Goal: Task Accomplishment & Management: Manage account settings

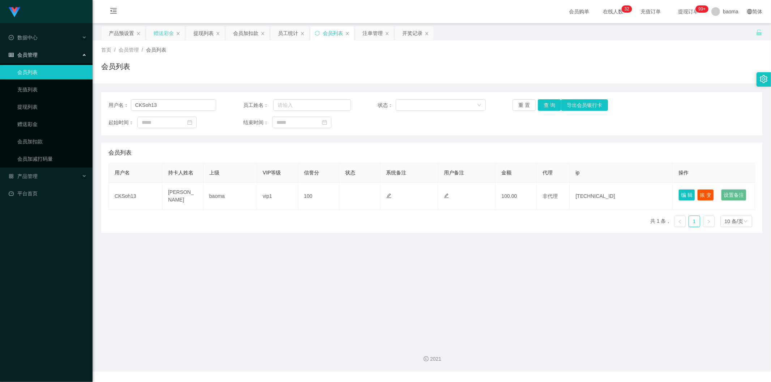
click at [161, 28] on div "赠送彩金" at bounding box center [164, 33] width 20 height 14
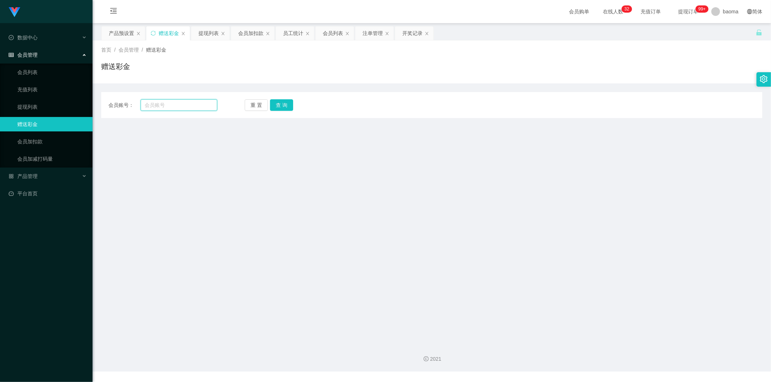
click at [161, 104] on input "text" at bounding box center [179, 105] width 77 height 12
paste input "86201664"
type input "86201664"
click at [288, 102] on button "查 询" at bounding box center [281, 105] width 23 height 12
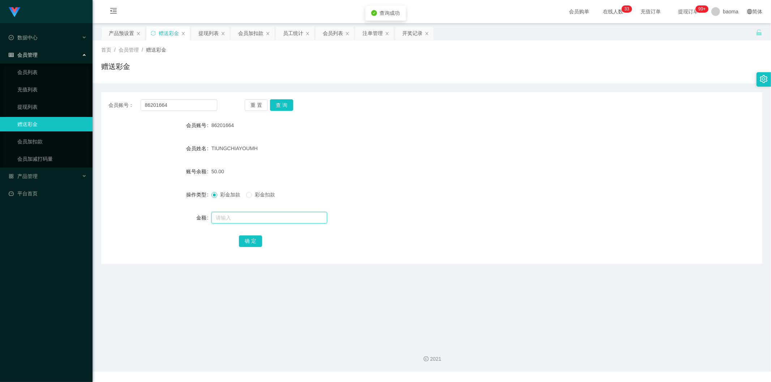
click at [224, 218] on input "text" at bounding box center [269, 218] width 116 height 12
type input "300"
click at [252, 238] on button "确 定" at bounding box center [250, 242] width 23 height 12
click at [253, 33] on div "会员加扣款" at bounding box center [250, 33] width 25 height 14
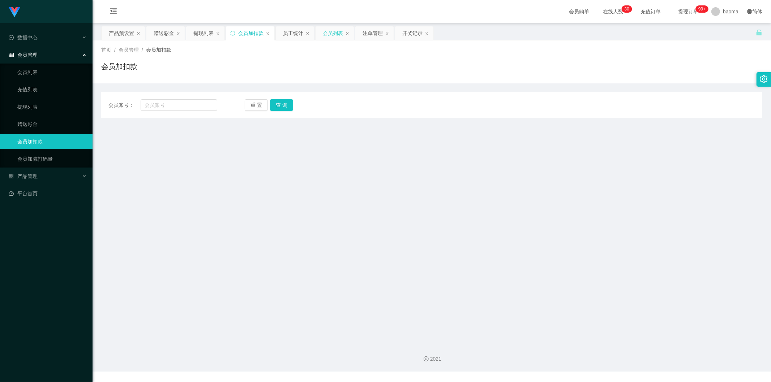
click at [340, 30] on div "会员列表" at bounding box center [333, 33] width 20 height 14
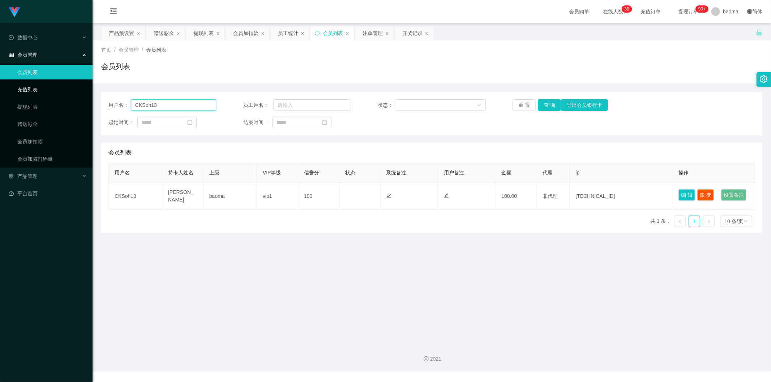
drag, startPoint x: 173, startPoint y: 100, endPoint x: 92, endPoint y: 88, distance: 82.6
click at [87, 79] on section "Jingdong工作台代理端 数据中心 会员管理 会员列表 充值列表 提现列表 赠送彩金 会员加扣款 会员加减打码量 产品管理 平台首页 保存配置 重置配置 …" at bounding box center [385, 186] width 771 height 372
paste input "86201664"
type input "86201664"
click at [546, 106] on button "查 询" at bounding box center [549, 105] width 23 height 12
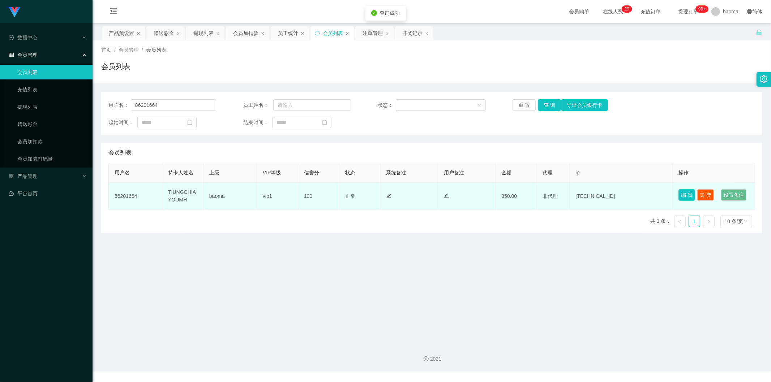
click at [678, 192] on button "编 辑" at bounding box center [686, 195] width 17 height 12
type input "86201664"
type input "TIUNGCHIAYOUMH"
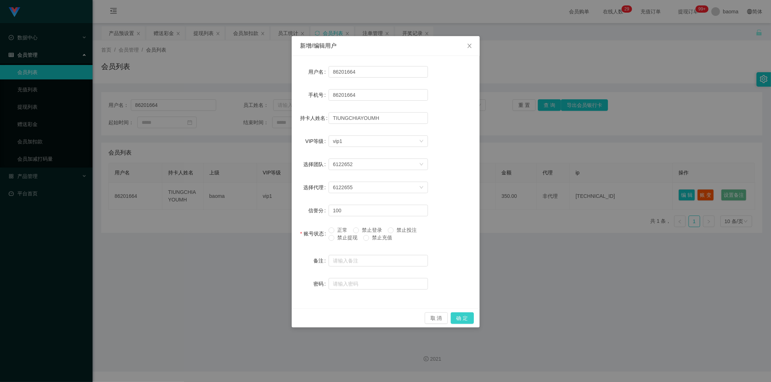
click at [470, 321] on button "确 定" at bounding box center [462, 319] width 23 height 12
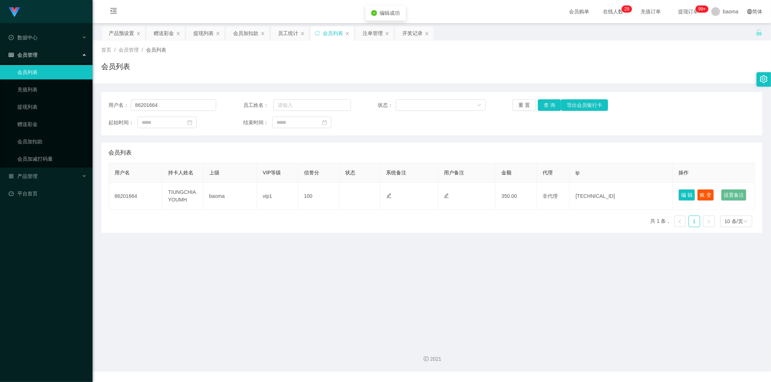
click at [420, 277] on main "关闭左侧 关闭右侧 关闭其它 刷新页面 产品预设置 赠送彩金 提现列表 会员加扣款 员工统计 会员列表 注单管理 开奖记录 首页 / 会员管理 / 会员列表 …" at bounding box center [432, 180] width 678 height 315
